Goal: Book appointment/travel/reservation

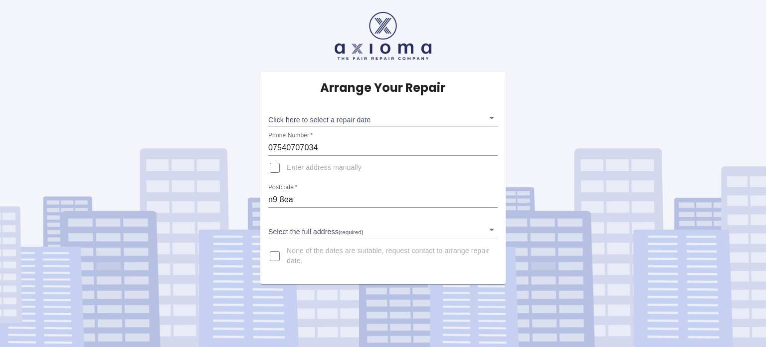
click at [493, 115] on body "Arrange Your Repair Click here to select a repair date ​ Phone Number   * 07540…" at bounding box center [383, 173] width 766 height 347
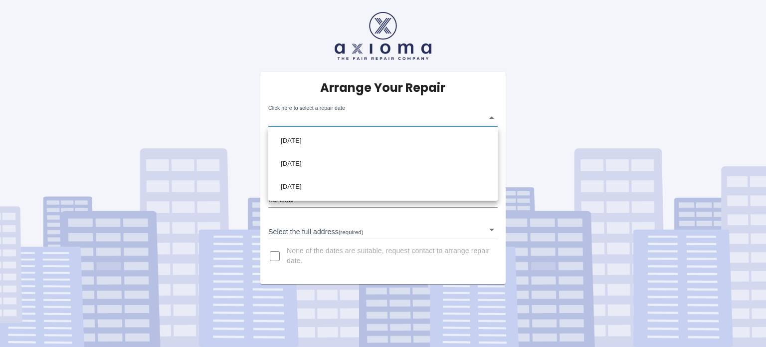
click at [513, 36] on div at bounding box center [383, 173] width 766 height 347
